Goal: Task Accomplishment & Management: Use online tool/utility

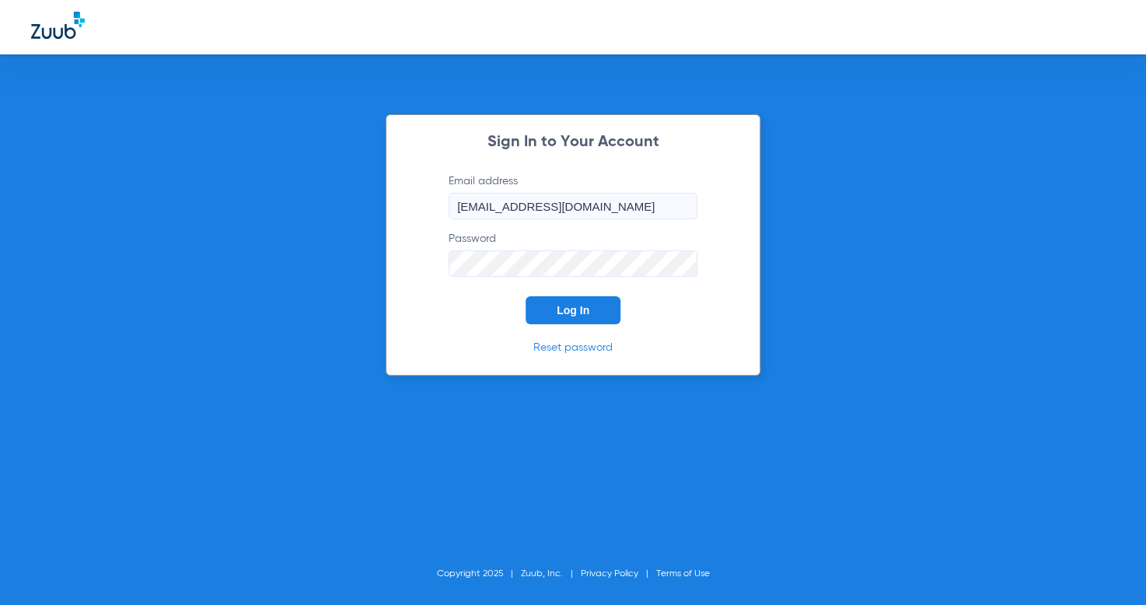
click at [597, 318] on button "Log In" at bounding box center [573, 310] width 95 height 28
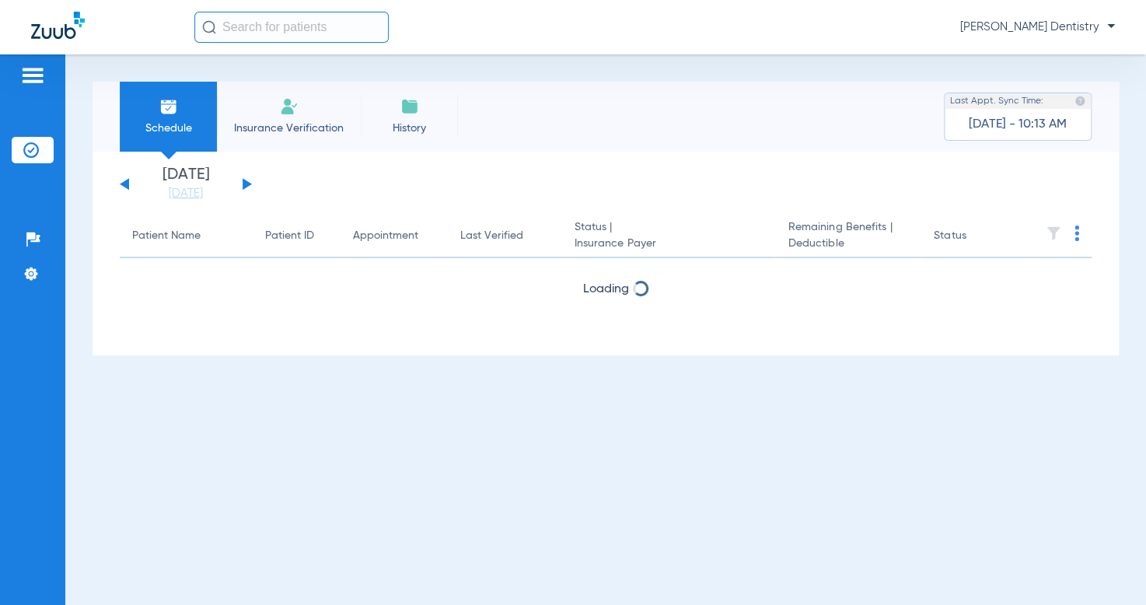
click at [243, 184] on button at bounding box center [247, 184] width 9 height 12
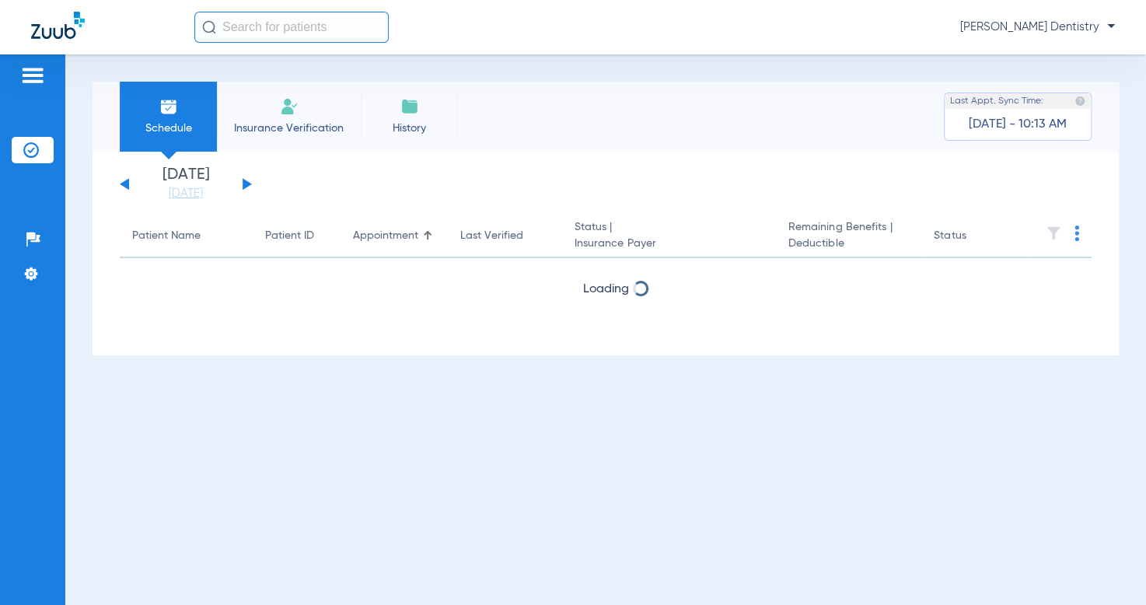
click at [243, 184] on button at bounding box center [247, 184] width 9 height 12
click at [242, 184] on div "[DATE] [DATE] [DATE] [DATE] [DATE] [DATE] [DATE] [DATE] [DATE] [DATE] [DATE] [D…" at bounding box center [186, 184] width 132 height 34
click at [247, 182] on button at bounding box center [247, 184] width 9 height 12
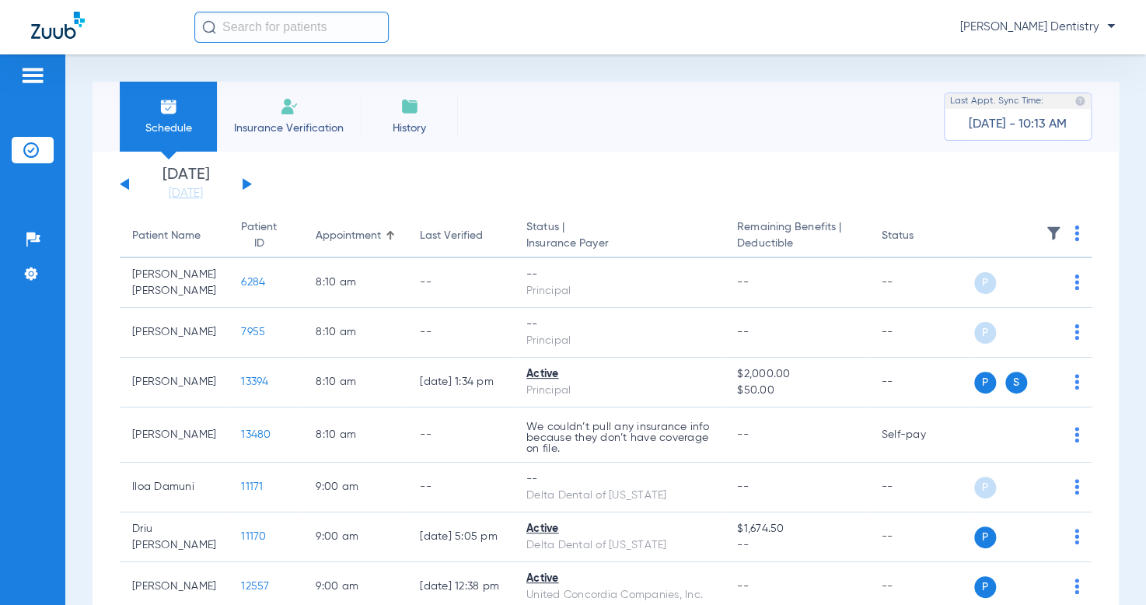
click at [1067, 233] on th at bounding box center [1033, 237] width 118 height 44
click at [1061, 231] on th at bounding box center [1033, 237] width 118 height 44
click at [1075, 231] on img at bounding box center [1077, 234] width 5 height 16
click at [1024, 295] on span "Verify All" at bounding box center [1005, 295] width 97 height 11
